Goal: Find specific page/section: Find specific page/section

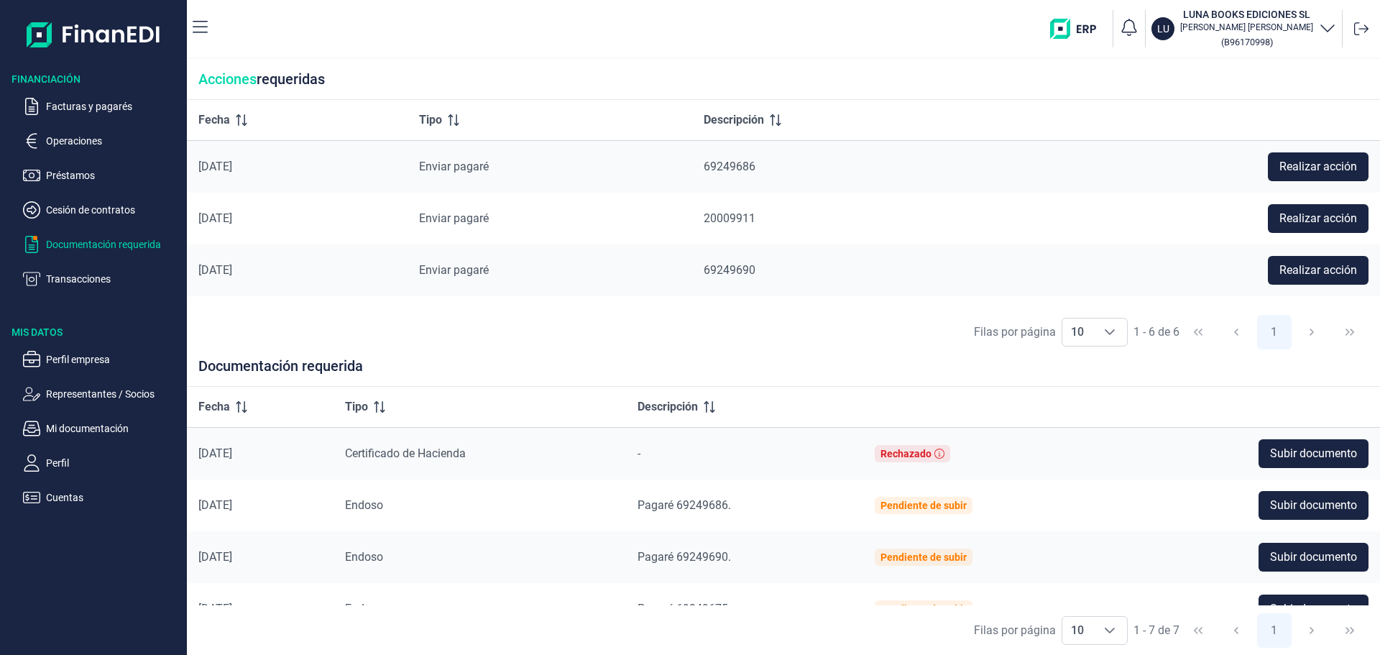
click at [576, 27] on div "LU LUNA BOOKS EDICIONES SL [PERSON_NAME] ( B96170998 )" at bounding box center [796, 29] width 1155 height 46
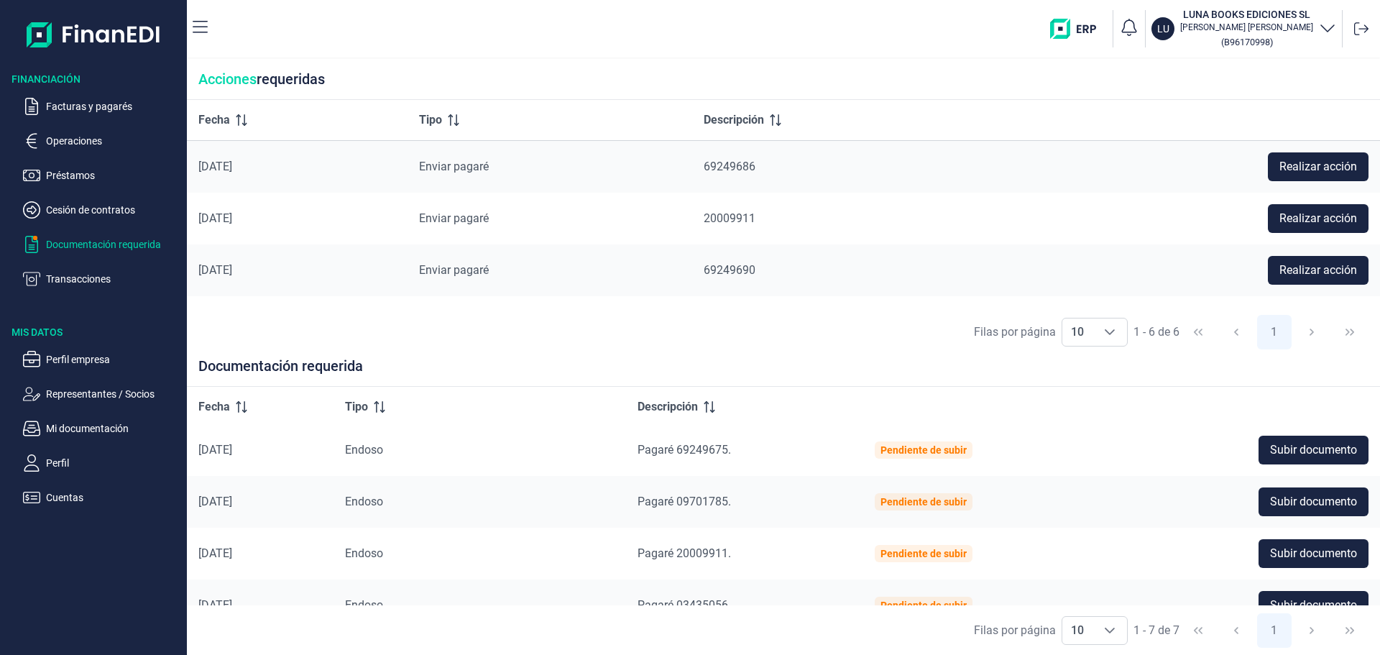
scroll to position [184, 0]
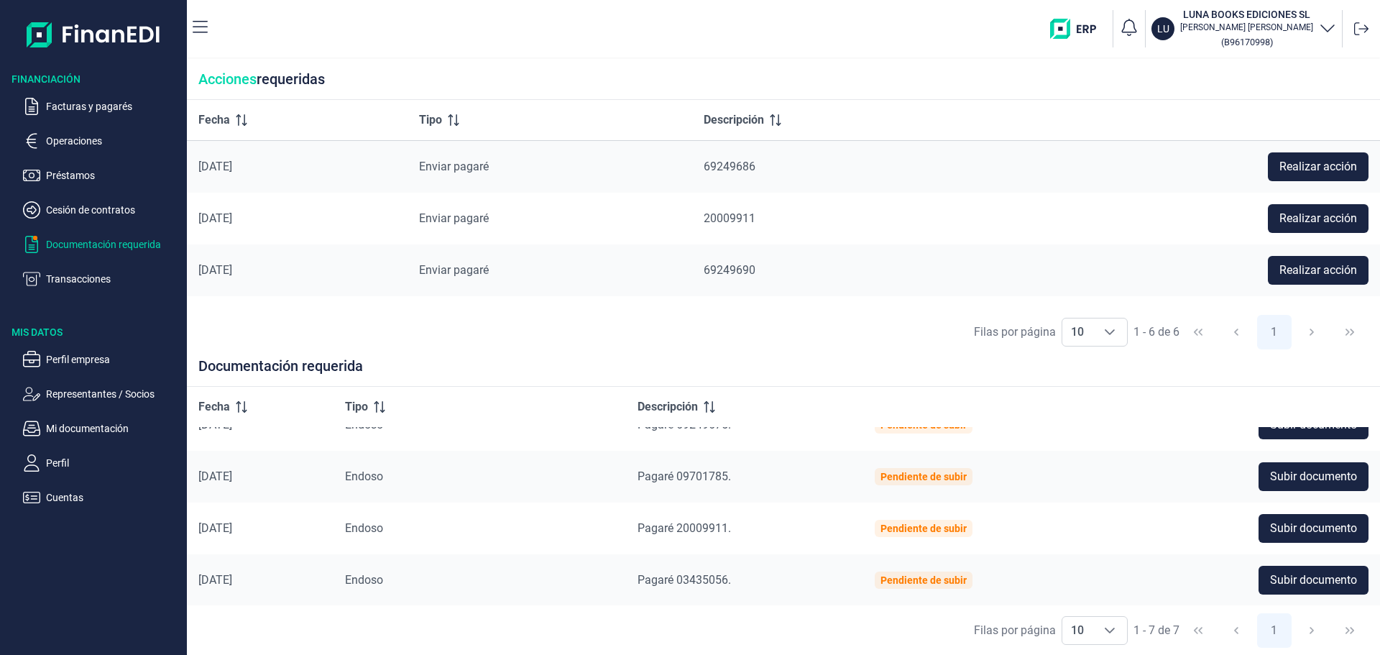
click at [711, 346] on div "Filas por página 10 10 10 1 - 6 de 6 1" at bounding box center [784, 333] width 1194 height 50
click at [124, 104] on p "Facturas y pagarés" at bounding box center [113, 106] width 135 height 17
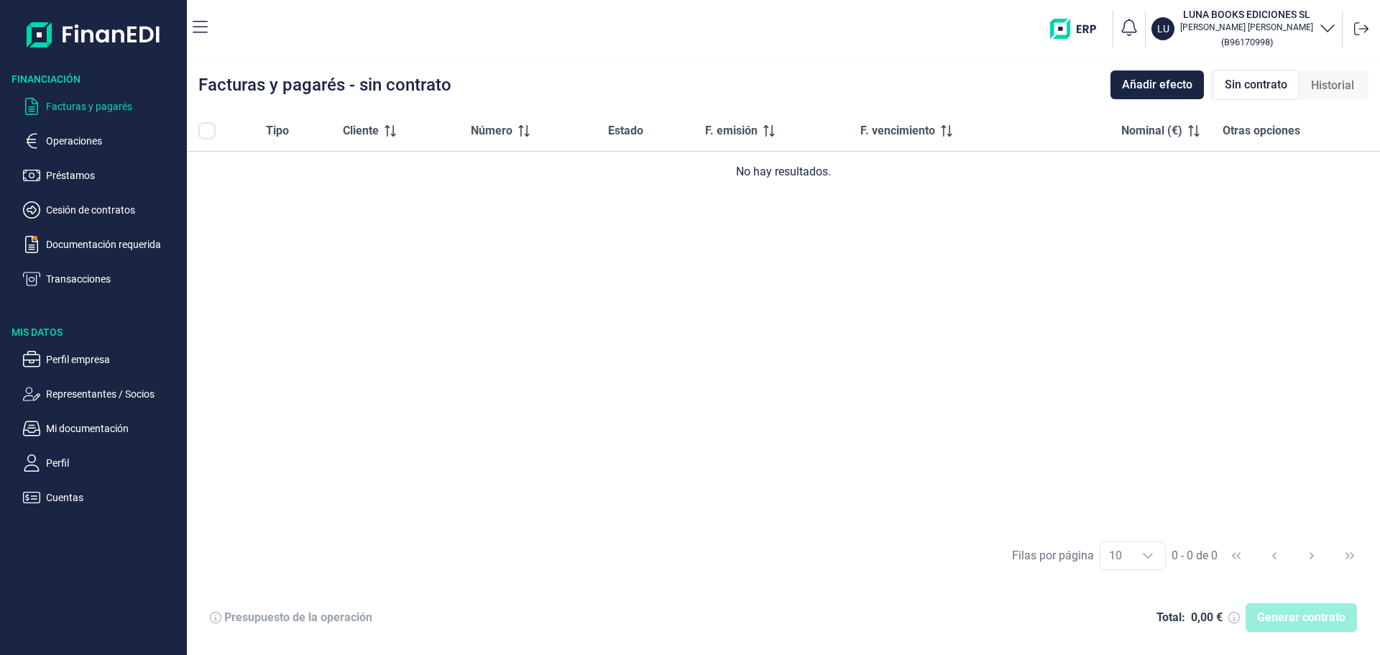
click at [877, 89] on div "Facturas y pagarés - sin contrato Añadir efecto Sin contrato Historial" at bounding box center [784, 85] width 1194 height 52
click at [985, 75] on div "Facturas y pagarés - sin contrato Añadir efecto Sin contrato Historial" at bounding box center [784, 85] width 1194 height 52
click at [74, 108] on p "Facturas y pagarés" at bounding box center [113, 106] width 135 height 17
click at [80, 246] on p "Documentación requerida" at bounding box center [113, 244] width 135 height 17
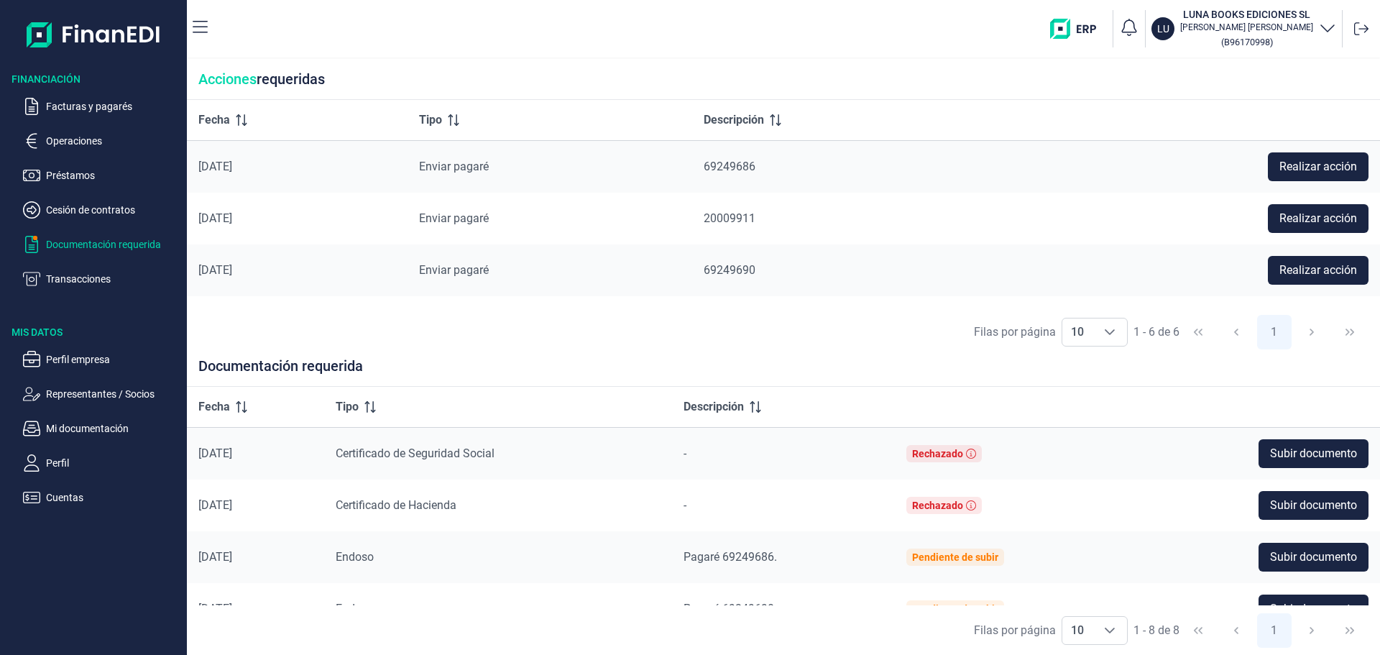
click at [614, 349] on div "Filas por página 10 10 10 1 - 6 de 6 1" at bounding box center [784, 333] width 1194 height 50
click at [815, 330] on div "Filas por página 10 10 10 1 - 6 de 6 1" at bounding box center [784, 333] width 1194 height 50
click at [905, 327] on div "Filas por página 10 10 10 1 - 6 de 6 1" at bounding box center [784, 333] width 1194 height 50
click at [910, 399] on th at bounding box center [1010, 407] width 231 height 41
click at [963, 383] on div "Documentación requerida" at bounding box center [784, 371] width 1194 height 29
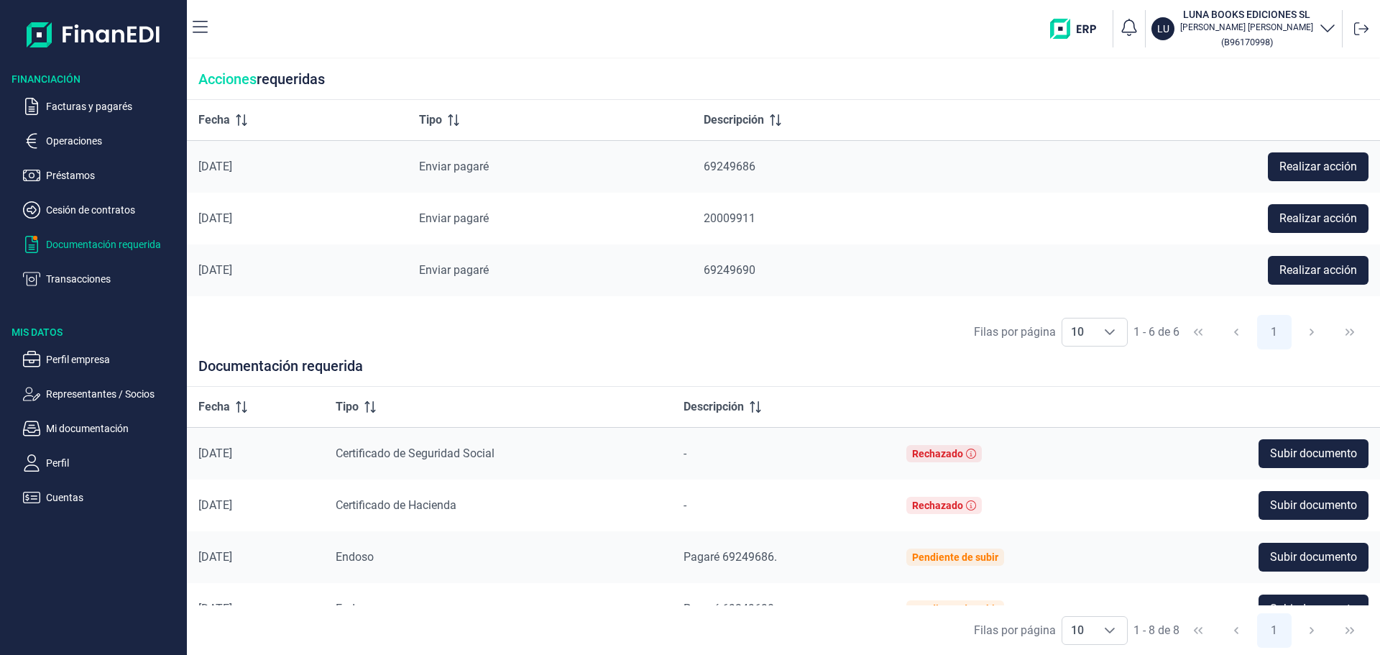
click at [784, 349] on div "Filas por página 10 10 10 1 - 6 de 6 1" at bounding box center [784, 333] width 1194 height 50
